Goal: Task Accomplishment & Management: Manage account settings

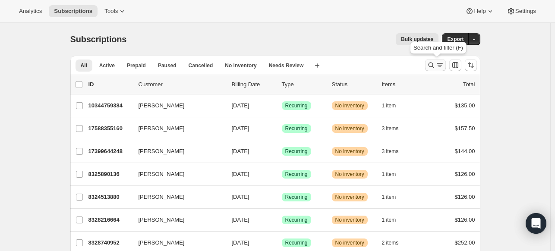
click at [439, 68] on icon "Search and filter results" at bounding box center [439, 65] width 9 height 9
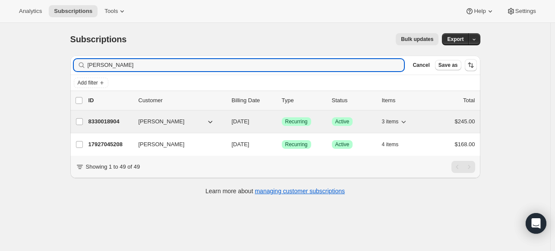
type input "[PERSON_NAME]"
click at [155, 123] on span "[PERSON_NAME]" at bounding box center [161, 121] width 46 height 9
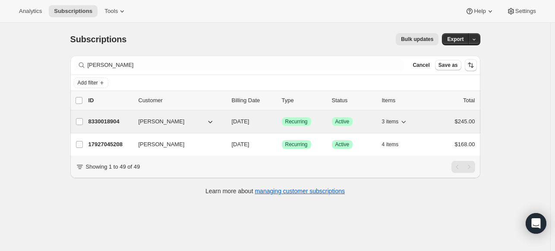
click at [406, 122] on icon "button" at bounding box center [403, 121] width 9 height 9
click at [406, 121] on icon "button" at bounding box center [403, 121] width 9 height 9
click at [162, 124] on span "[PERSON_NAME]" at bounding box center [161, 121] width 46 height 9
click at [214, 122] on icon "button" at bounding box center [210, 121] width 9 height 9
click at [162, 120] on span "[PERSON_NAME]" at bounding box center [161, 121] width 46 height 9
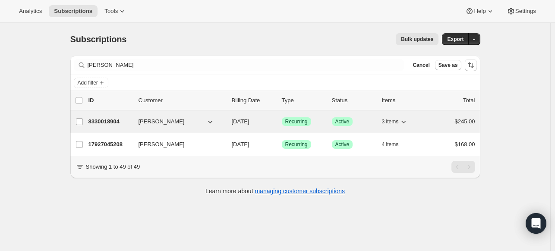
click at [475, 121] on span "$245.00" at bounding box center [465, 121] width 20 height 6
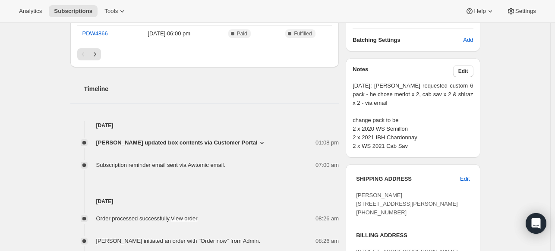
scroll to position [302, 0]
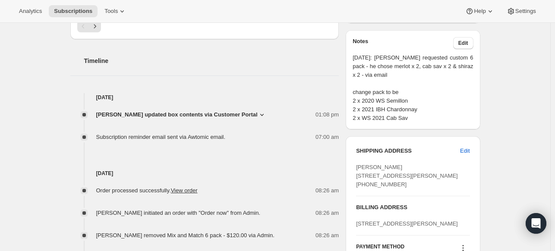
click at [261, 113] on icon at bounding box center [262, 114] width 9 height 9
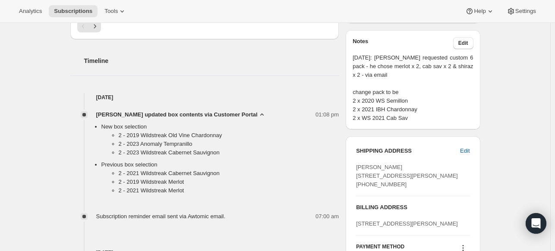
click at [261, 113] on icon at bounding box center [262, 114] width 9 height 9
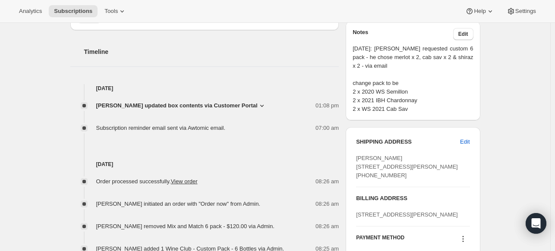
scroll to position [259, 0]
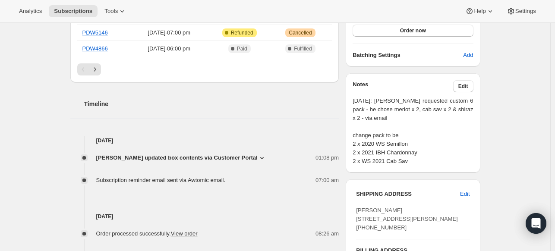
click at [260, 156] on icon at bounding box center [262, 158] width 9 height 9
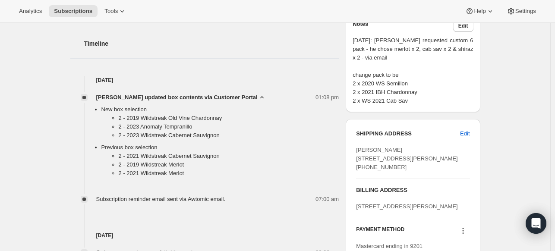
scroll to position [345, 0]
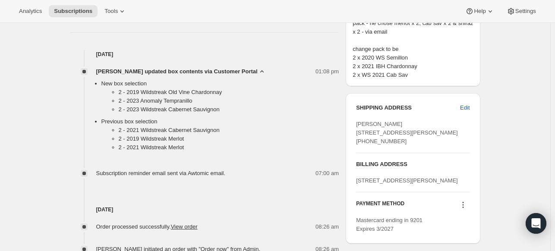
click at [260, 71] on icon at bounding box center [262, 71] width 9 height 9
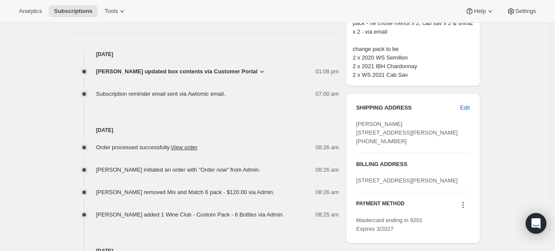
click at [260, 71] on icon at bounding box center [262, 71] width 9 height 9
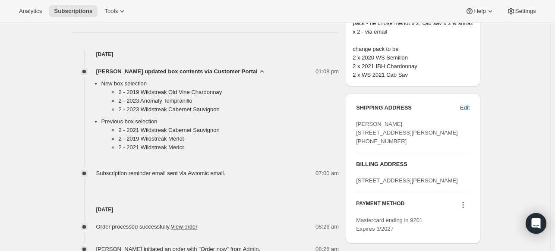
click at [261, 70] on icon at bounding box center [262, 71] width 9 height 9
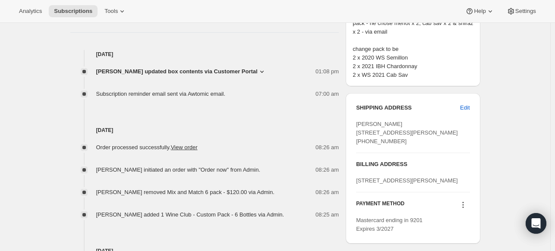
click at [260, 72] on icon at bounding box center [262, 71] width 9 height 9
